Goal: Task Accomplishment & Management: Use online tool/utility

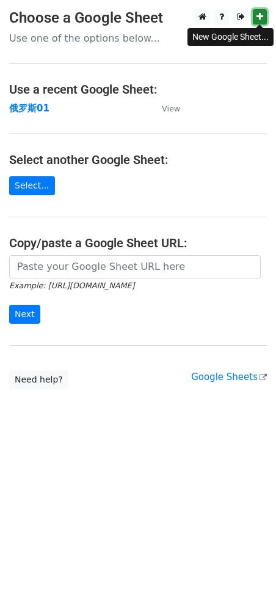
drag, startPoint x: 0, startPoint y: 0, endPoint x: 259, endPoint y: 18, distance: 259.9
click at [259, 18] on icon at bounding box center [260, 16] width 7 height 9
click at [258, 15] on icon at bounding box center [260, 16] width 7 height 9
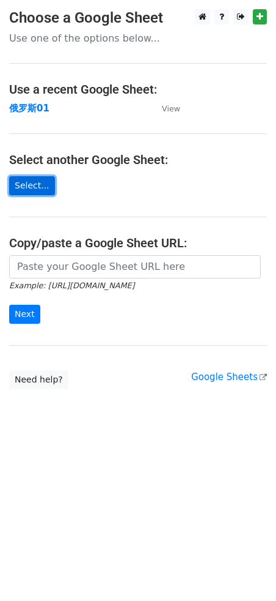
click at [31, 184] on link "Select..." at bounding box center [32, 185] width 46 height 19
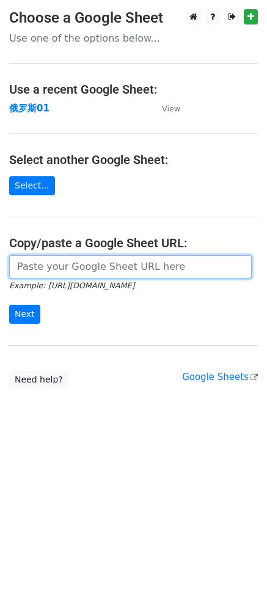
click at [52, 267] on input "url" at bounding box center [130, 266] width 243 height 23
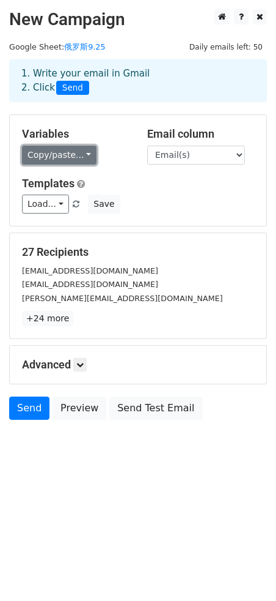
click at [83, 154] on link "Copy/paste..." at bounding box center [59, 155] width 75 height 19
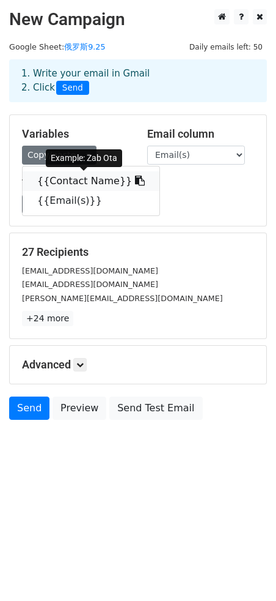
click at [62, 181] on link "{{Contact Name}}" at bounding box center [91, 181] width 137 height 20
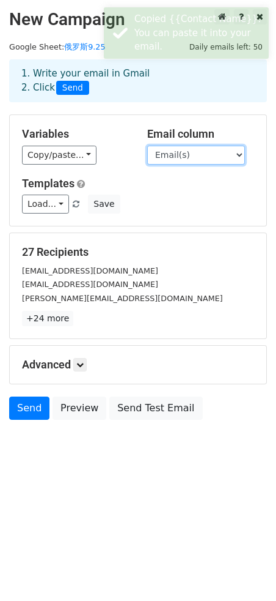
click at [202, 160] on select "Contact Name Email(s)" at bounding box center [196, 155] width 98 height 19
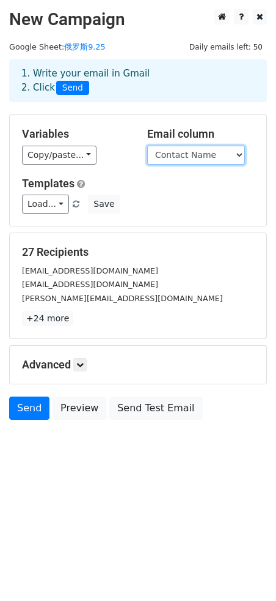
click at [147, 146] on select "Contact Name Email(s)" at bounding box center [196, 155] width 98 height 19
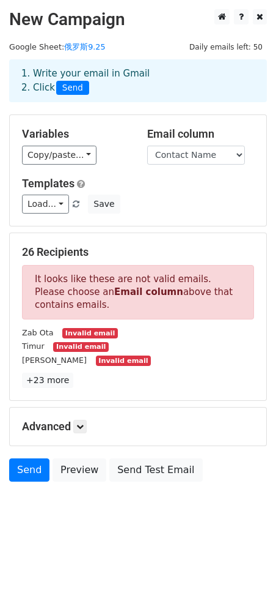
drag, startPoint x: 72, startPoint y: 305, endPoint x: 31, endPoint y: 276, distance: 50.1
click at [31, 276] on p "It looks like these are not valid emails. Please choose an Email column above t…" at bounding box center [138, 292] width 232 height 54
click at [162, 222] on div "Variables Copy/paste... {{Contact Name}} {{Email(s)}} Email column Contact Name…" at bounding box center [138, 170] width 257 height 111
click at [47, 379] on link "+23 more" at bounding box center [47, 379] width 51 height 15
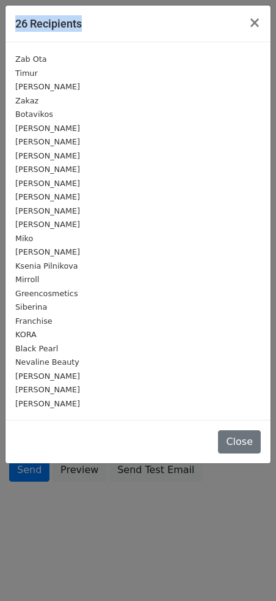
drag, startPoint x: 93, startPoint y: 20, endPoint x: 13, endPoint y: 19, distance: 80.1
click at [13, 19] on div "26 Recipients ×" at bounding box center [138, 24] width 265 height 37
click at [255, 23] on span "×" at bounding box center [255, 22] width 12 height 17
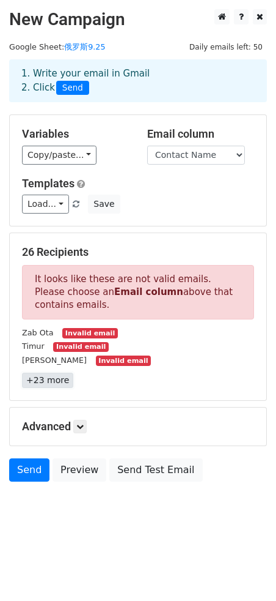
click at [45, 378] on link "+23 more" at bounding box center [47, 379] width 51 height 15
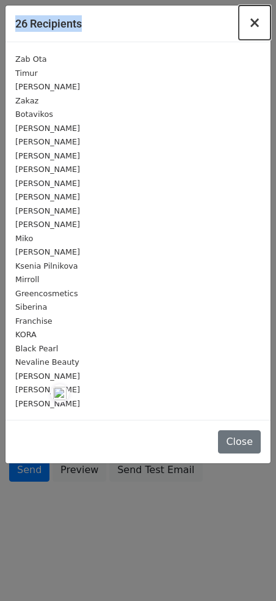
click at [257, 21] on span "×" at bounding box center [255, 22] width 12 height 17
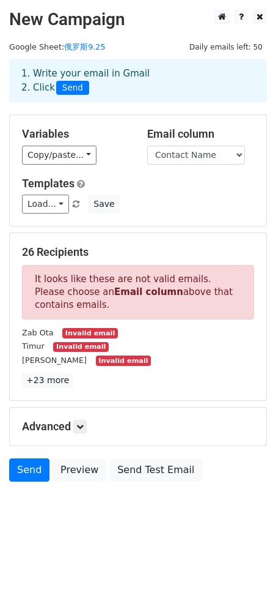
drag, startPoint x: 68, startPoint y: 304, endPoint x: 30, endPoint y: 281, distance: 44.2
click at [30, 281] on p "It looks like these are not valid emails. Please choose an Email column above t…" at bounding box center [138, 292] width 232 height 54
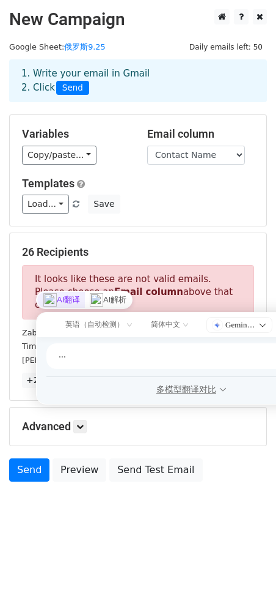
click at [106, 250] on h5 "26 Recipients" at bounding box center [138, 251] width 232 height 13
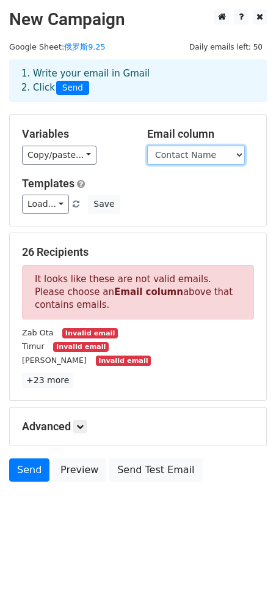
click at [189, 157] on select "Contact Name Email(s)" at bounding box center [196, 155] width 98 height 19
select select "Email(s)"
click at [147, 146] on select "Contact Name Email(s)" at bounding box center [196, 155] width 98 height 19
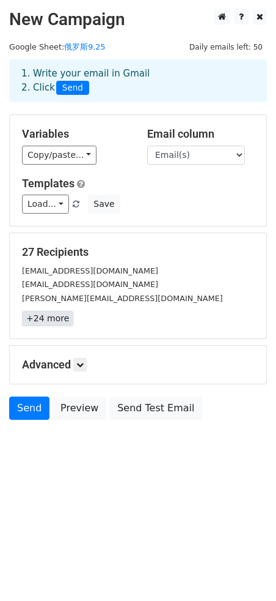
click at [46, 320] on link "+24 more" at bounding box center [47, 318] width 51 height 15
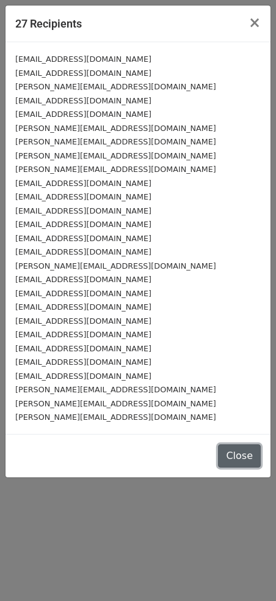
click at [243, 459] on button "Close" at bounding box center [239, 455] width 43 height 23
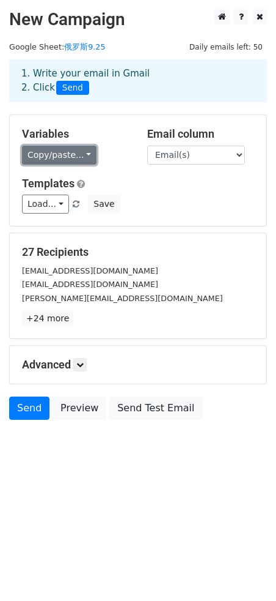
click at [81, 155] on link "Copy/paste..." at bounding box center [59, 155] width 75 height 19
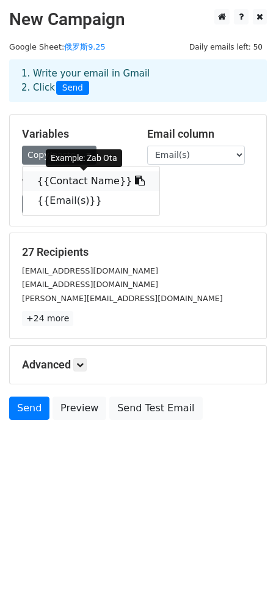
click at [119, 180] on link "{{Contact Name}}" at bounding box center [91, 181] width 137 height 20
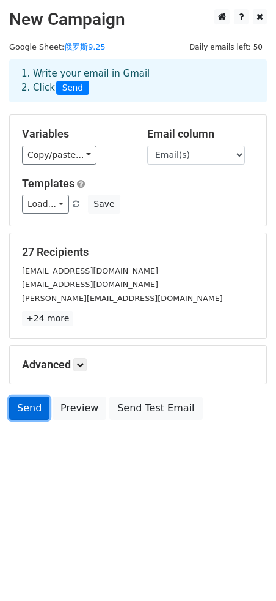
click at [35, 405] on link "Send" at bounding box center [29, 407] width 40 height 23
